Goal: Information Seeking & Learning: Learn about a topic

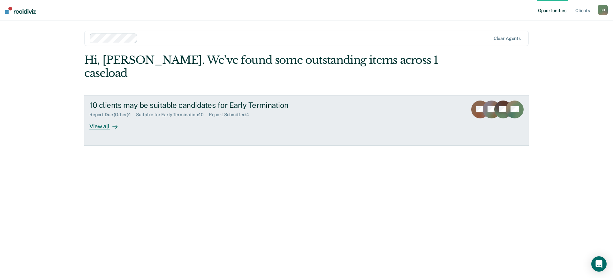
click at [100, 118] on div "View all" at bounding box center [107, 124] width 36 height 12
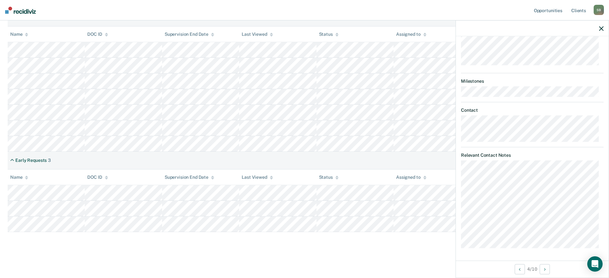
scroll to position [221, 0]
